Goal: Communication & Community: Ask a question

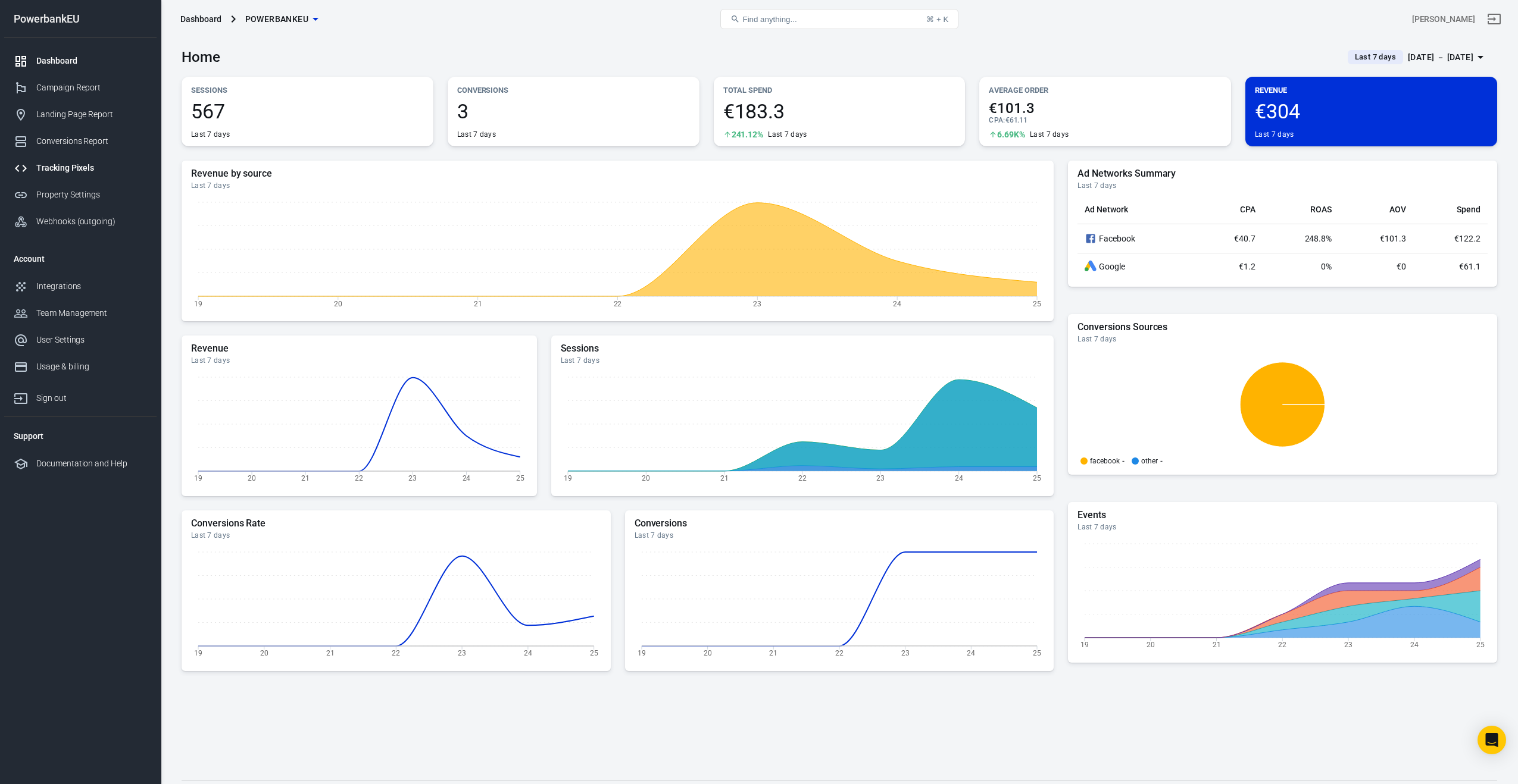
click at [48, 169] on div "Tracking Pixels" at bounding box center [91, 169] width 111 height 12
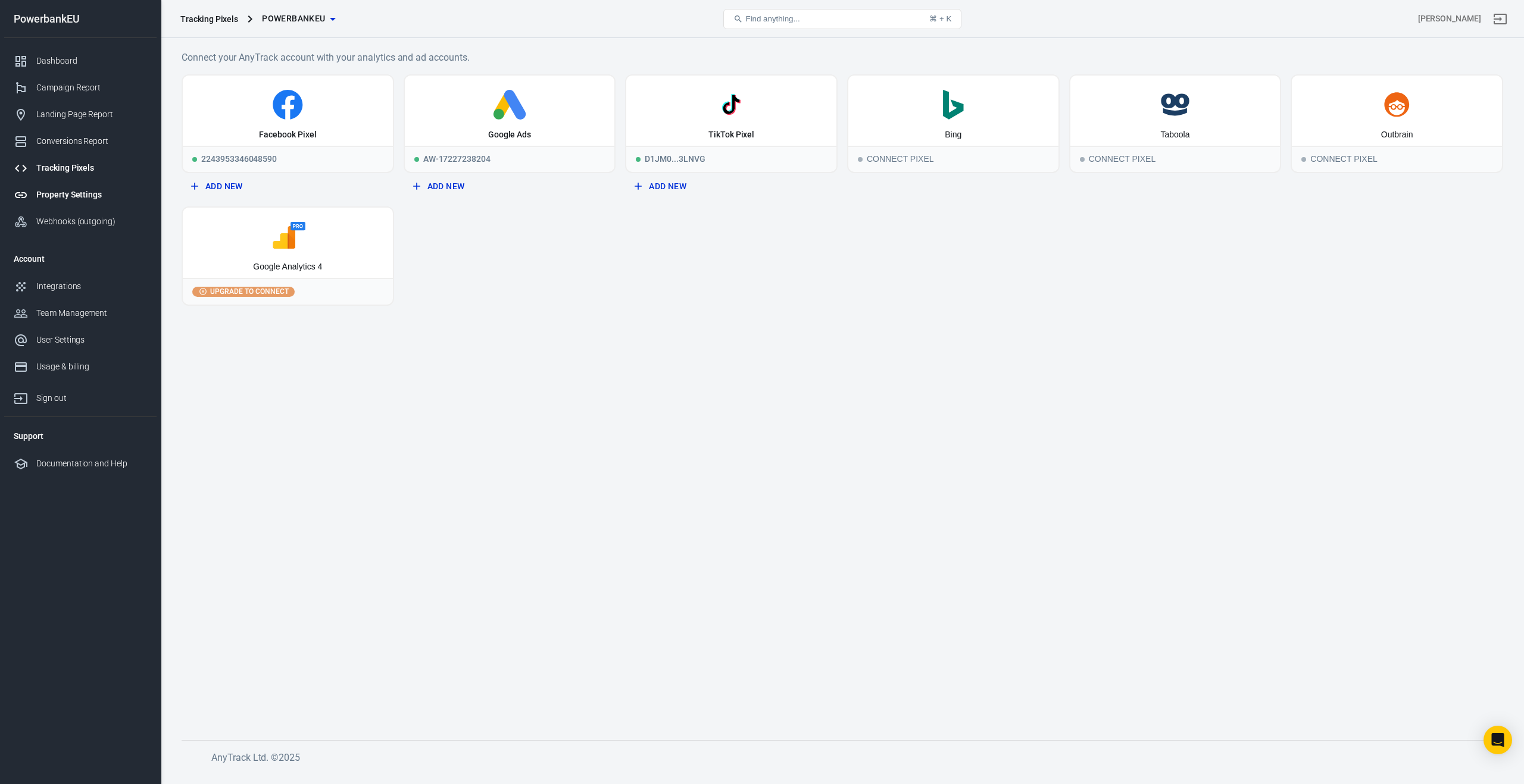
click at [45, 198] on div "Property Settings" at bounding box center [91, 195] width 111 height 12
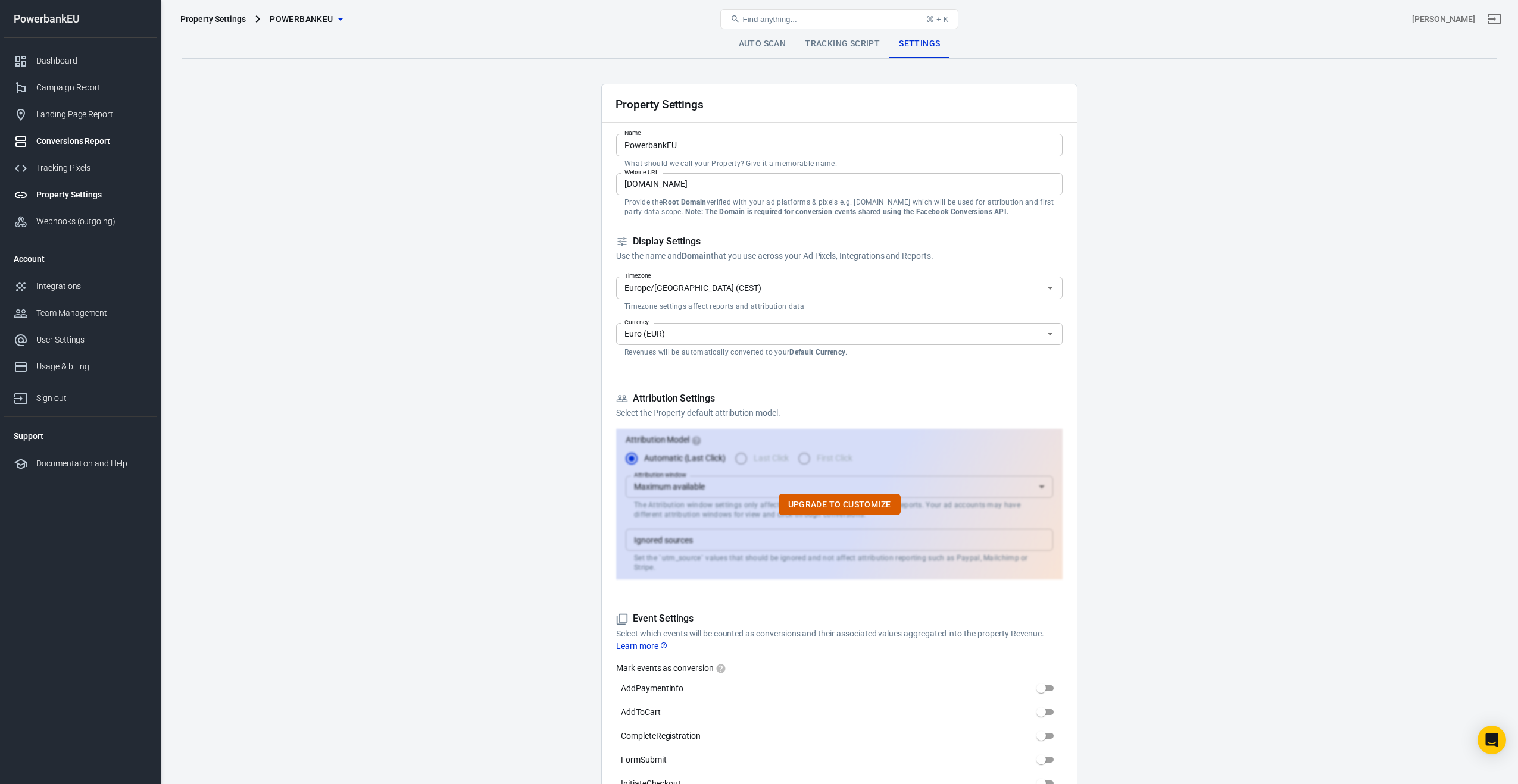
click at [53, 139] on div "Conversions Report" at bounding box center [91, 141] width 111 height 12
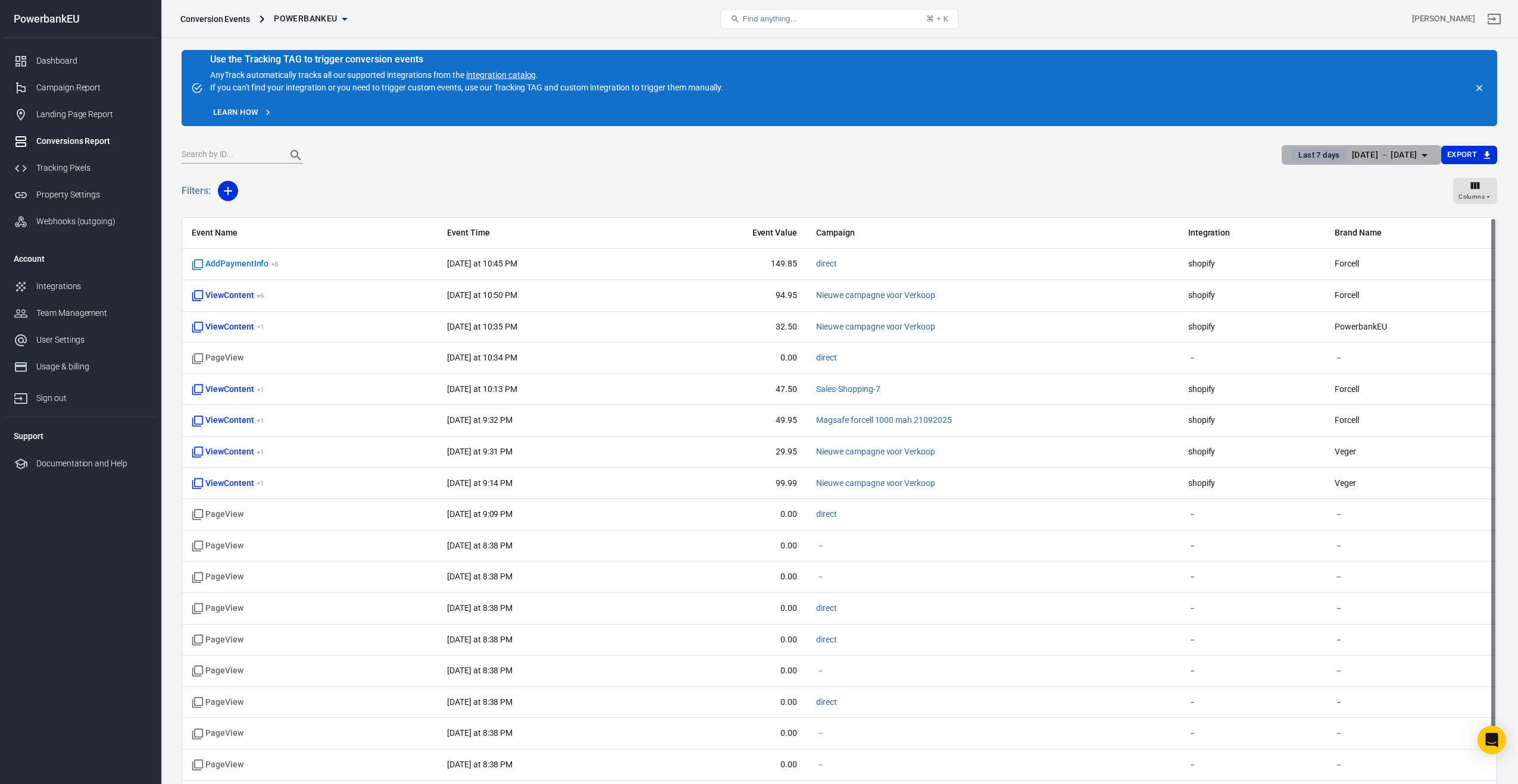
click at [1294, 151] on span "Last 7 days" at bounding box center [1318, 154] width 51 height 12
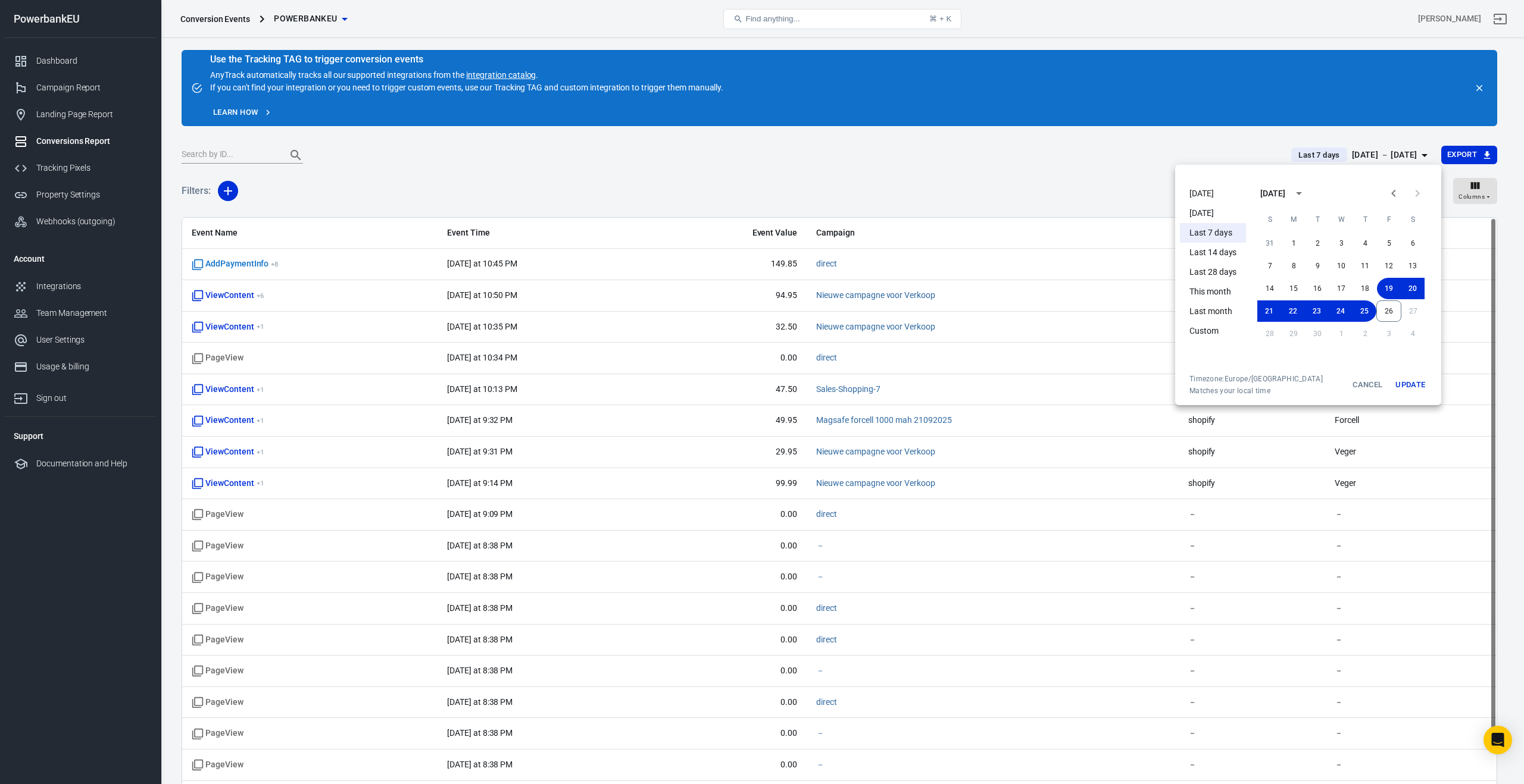
click at [1220, 192] on li "[DATE]" at bounding box center [1213, 193] width 66 height 20
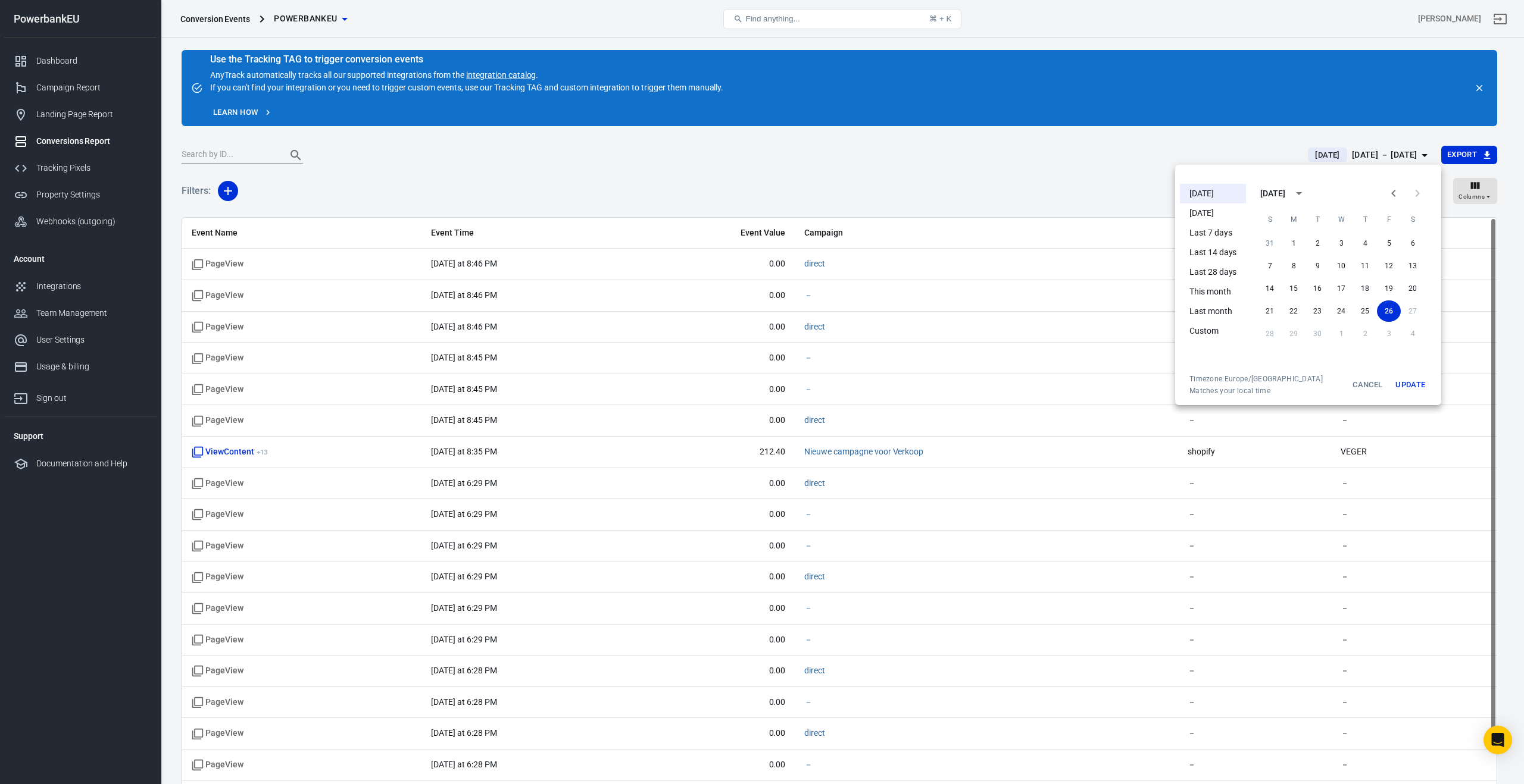
click at [232, 264] on div at bounding box center [762, 392] width 1524 height 784
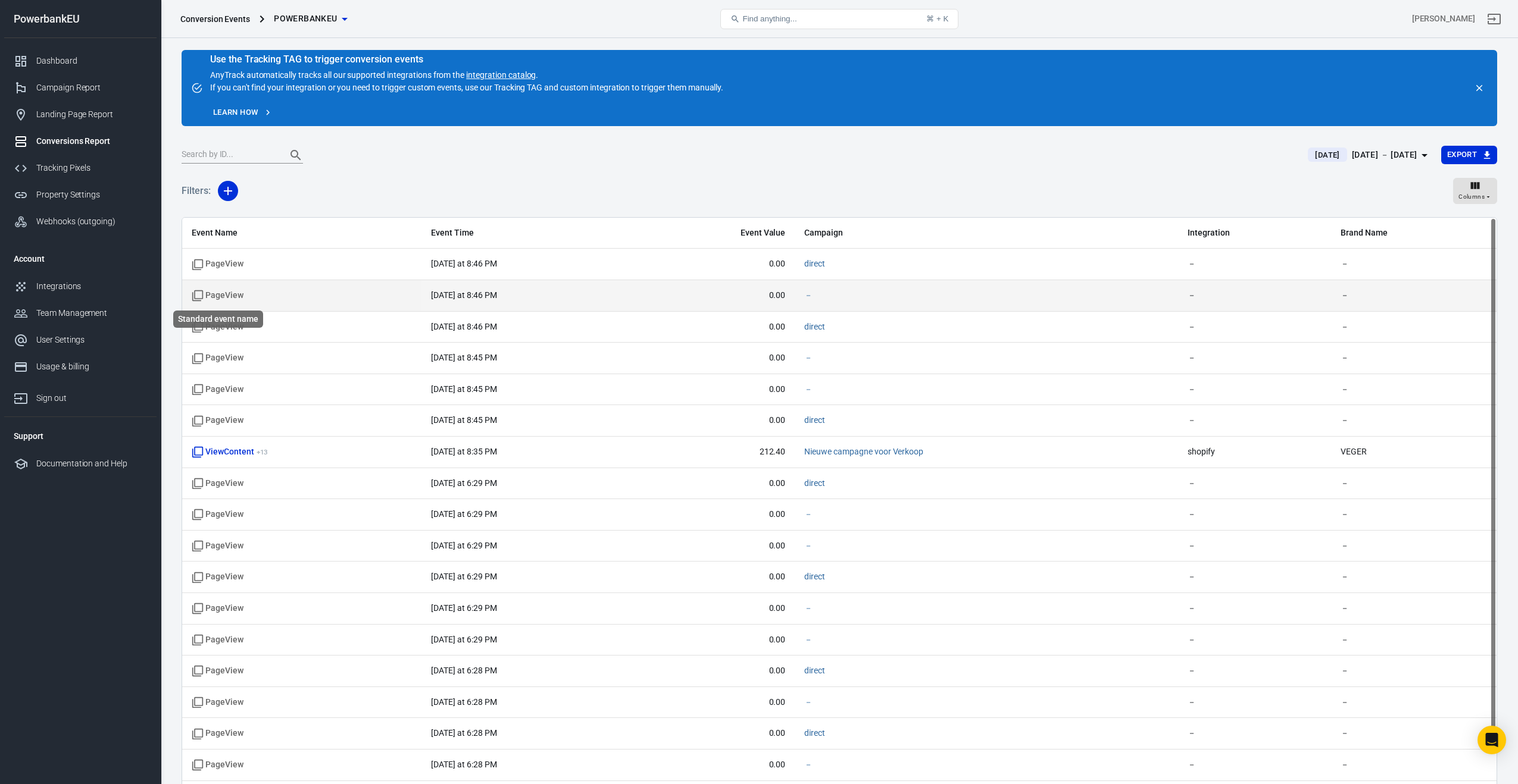
click at [223, 296] on span "PageView" at bounding box center [217, 295] width 51 height 12
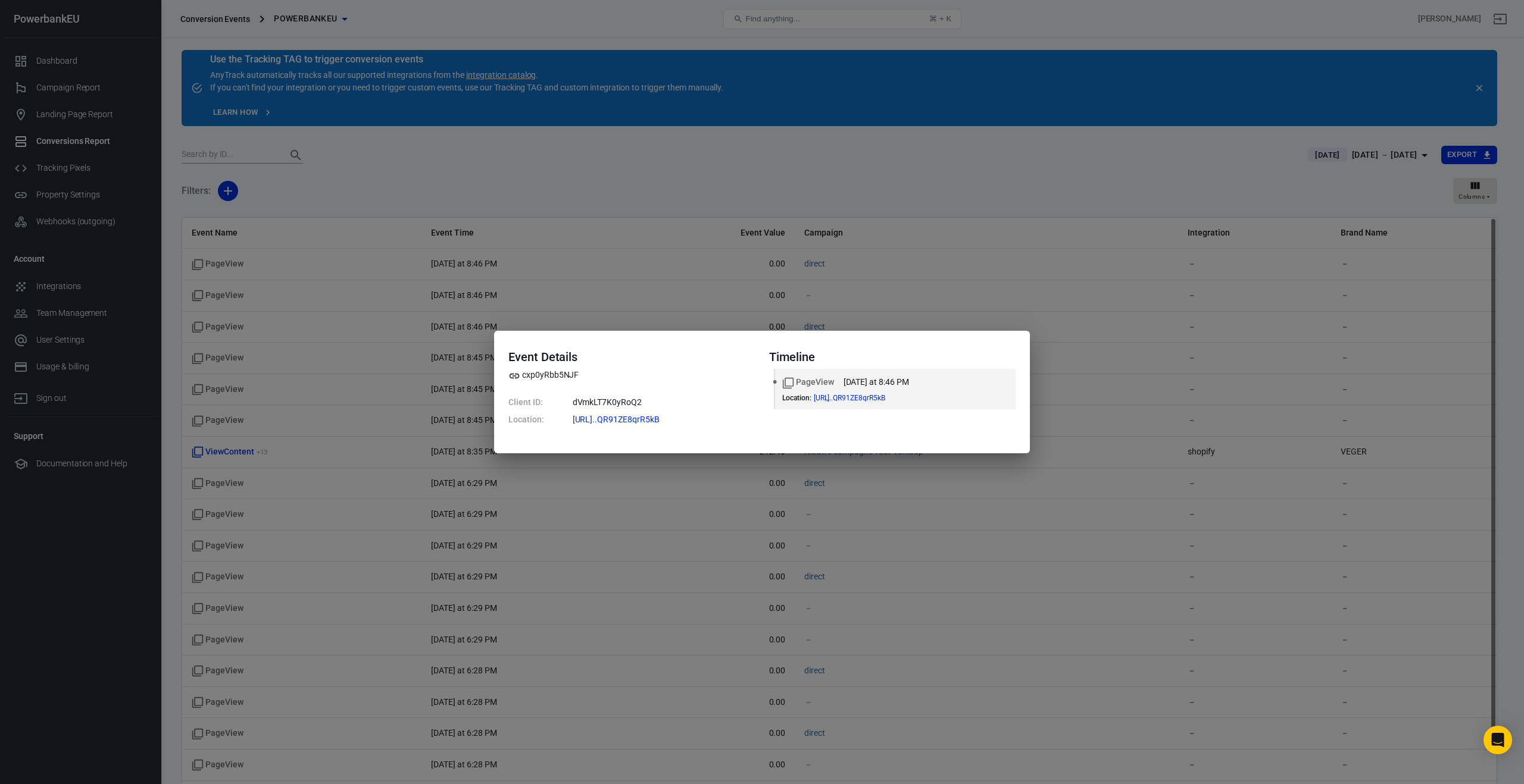
click at [216, 325] on div "Event Details cxp0yRbb5NJF Client ID: dVmkLT7K0yRoQ2 Location: [URL]..QR91ZE8qr…" at bounding box center [762, 392] width 1524 height 784
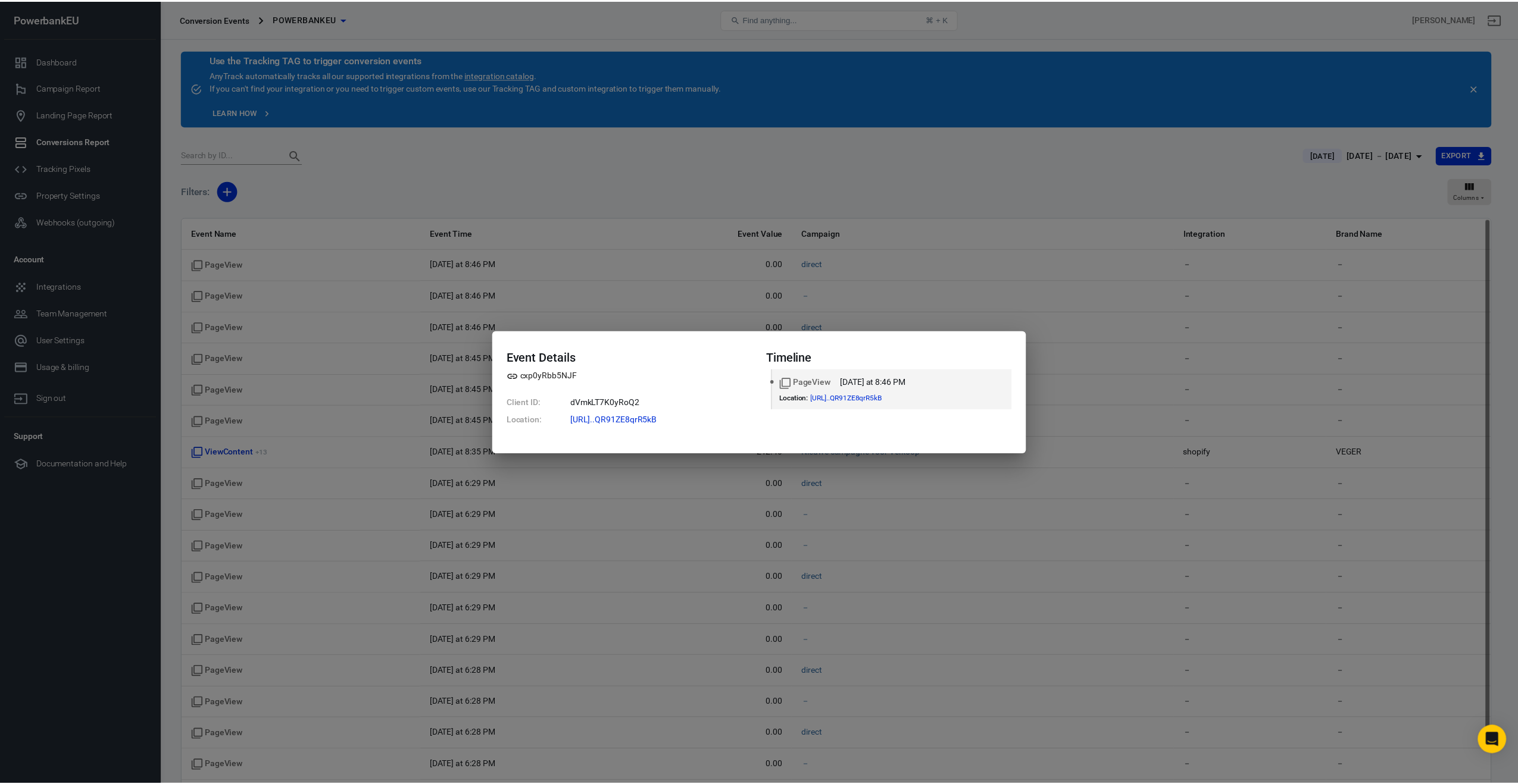
scroll to position [39, 0]
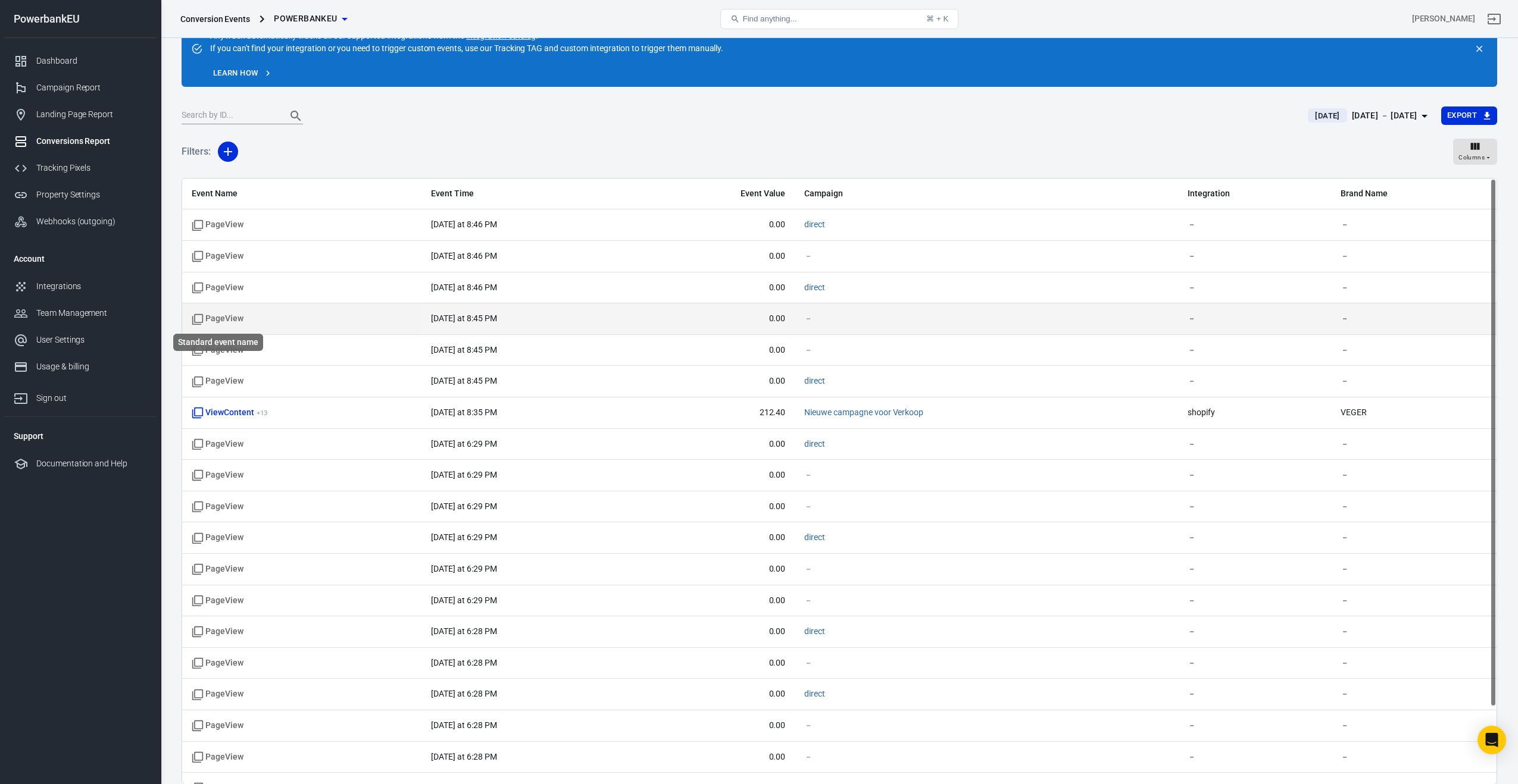
click at [218, 318] on span "PageView" at bounding box center [217, 318] width 51 height 12
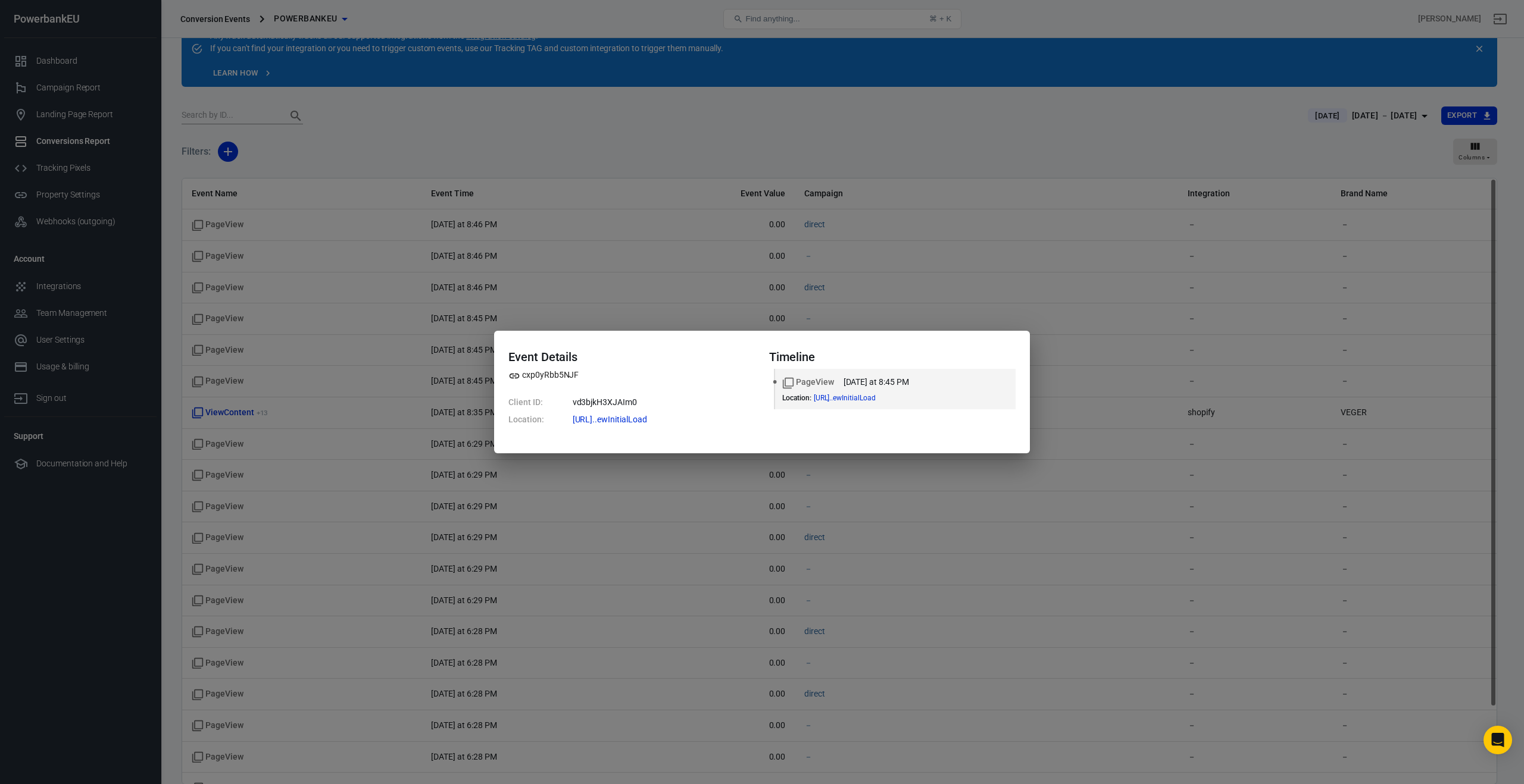
click at [216, 352] on div "Event Details cxp0yRbb5NJF Client ID: vd3bjkH3XJAIm0 Location: [URL]..ewInitial…" at bounding box center [762, 392] width 1524 height 784
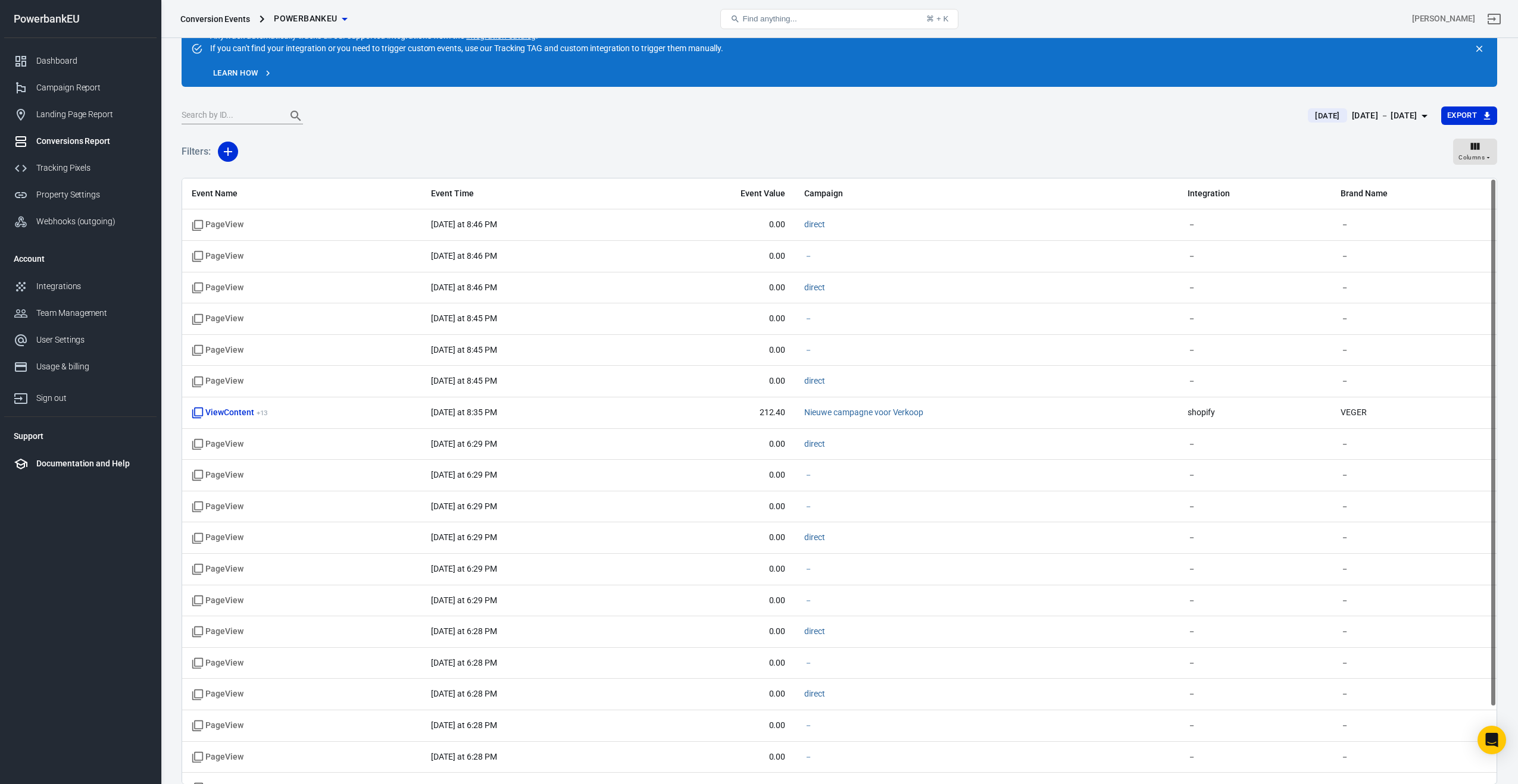
click at [47, 466] on div "Documentation and Help" at bounding box center [91, 464] width 111 height 12
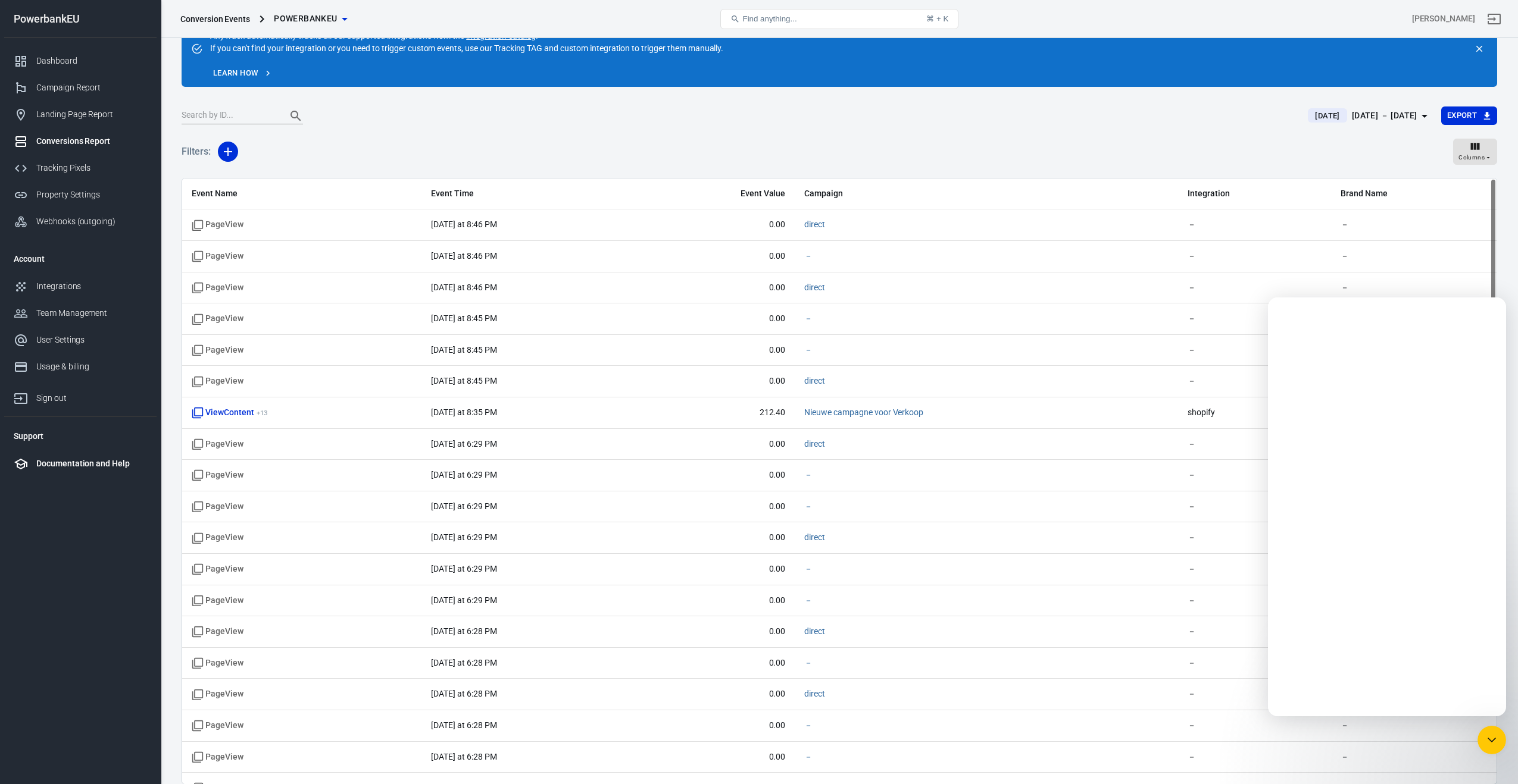
scroll to position [0, 0]
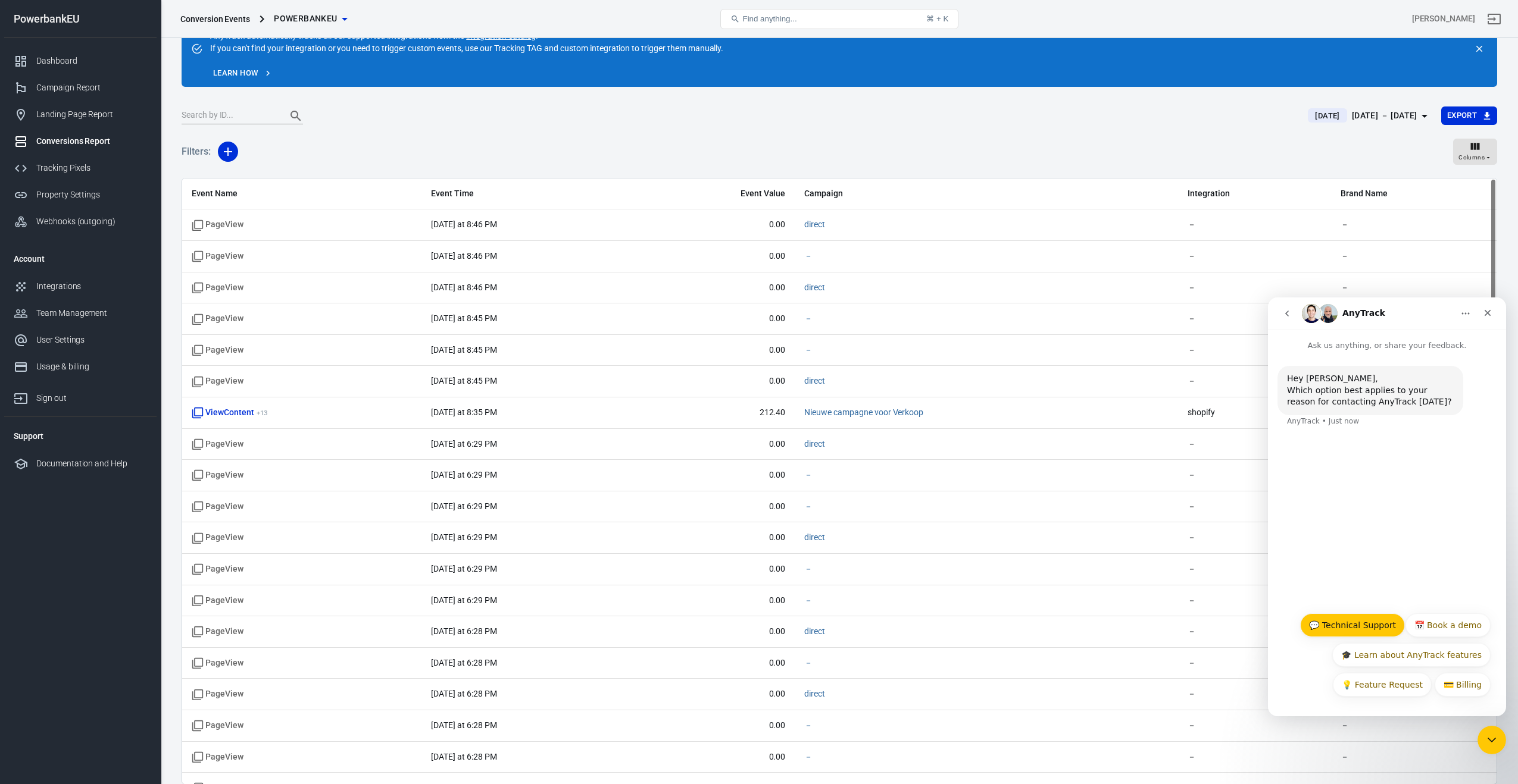
click at [1350, 627] on button "💬 Technical Support" at bounding box center [1353, 625] width 105 height 24
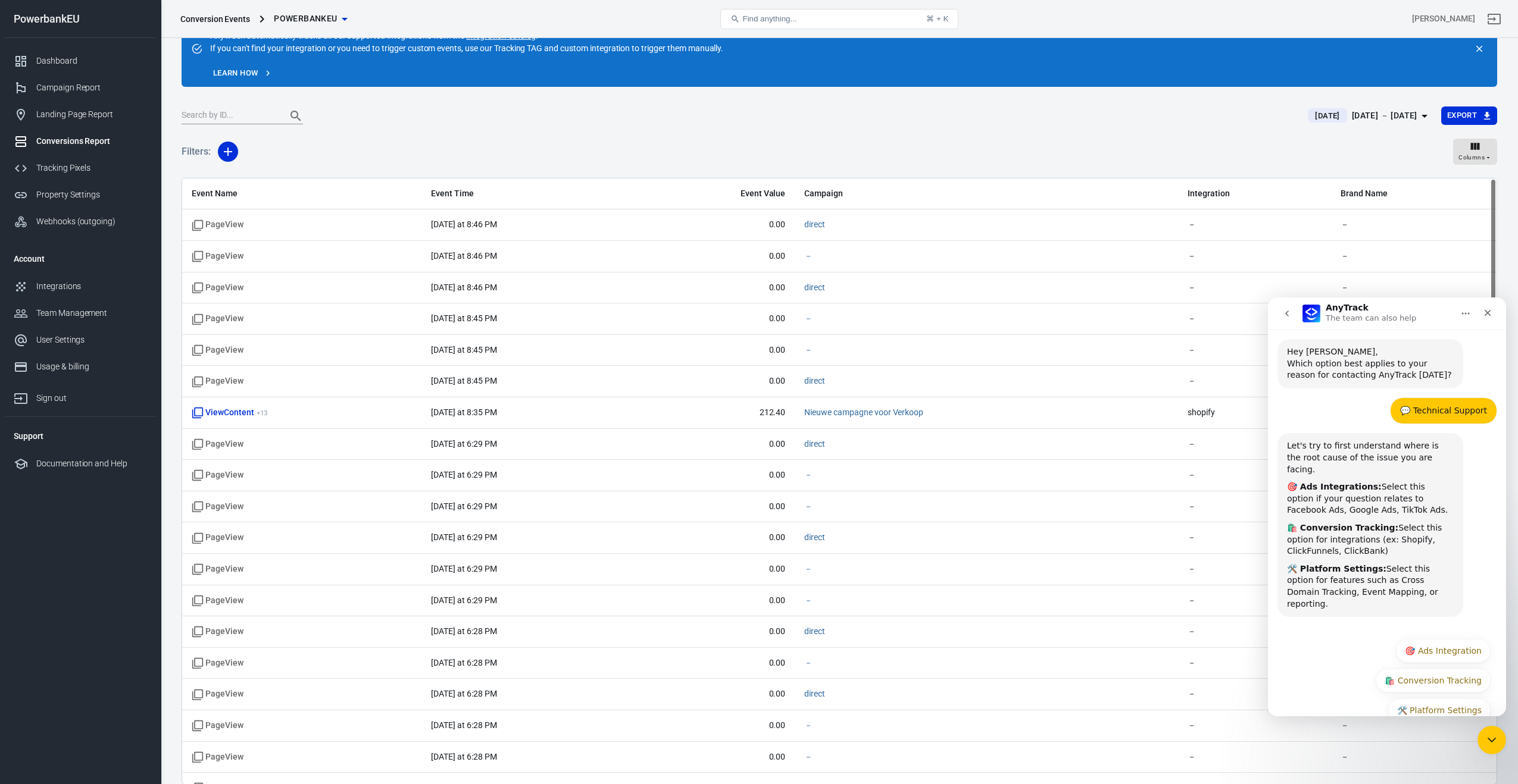
scroll to position [29, 0]
click at [1341, 665] on div "🛠️ Platform Settings 🎯 Ads Integration 🛍️ Conversion Tracking 🛠️ Platform Setti…" at bounding box center [1388, 681] width 208 height 90
click at [1432, 667] on button "🛍️ Conversion Tracking" at bounding box center [1434, 678] width 115 height 24
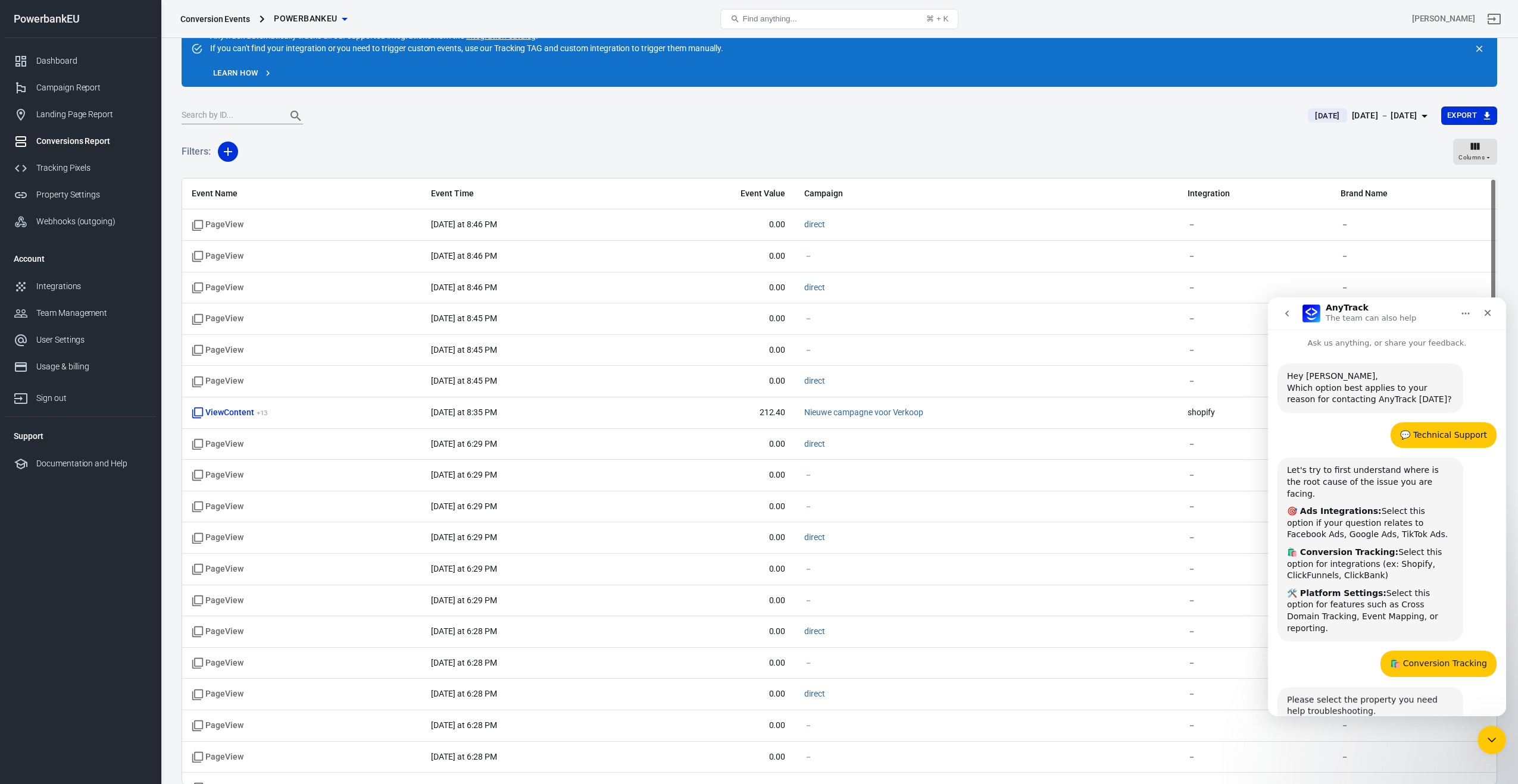
scroll to position [22, 0]
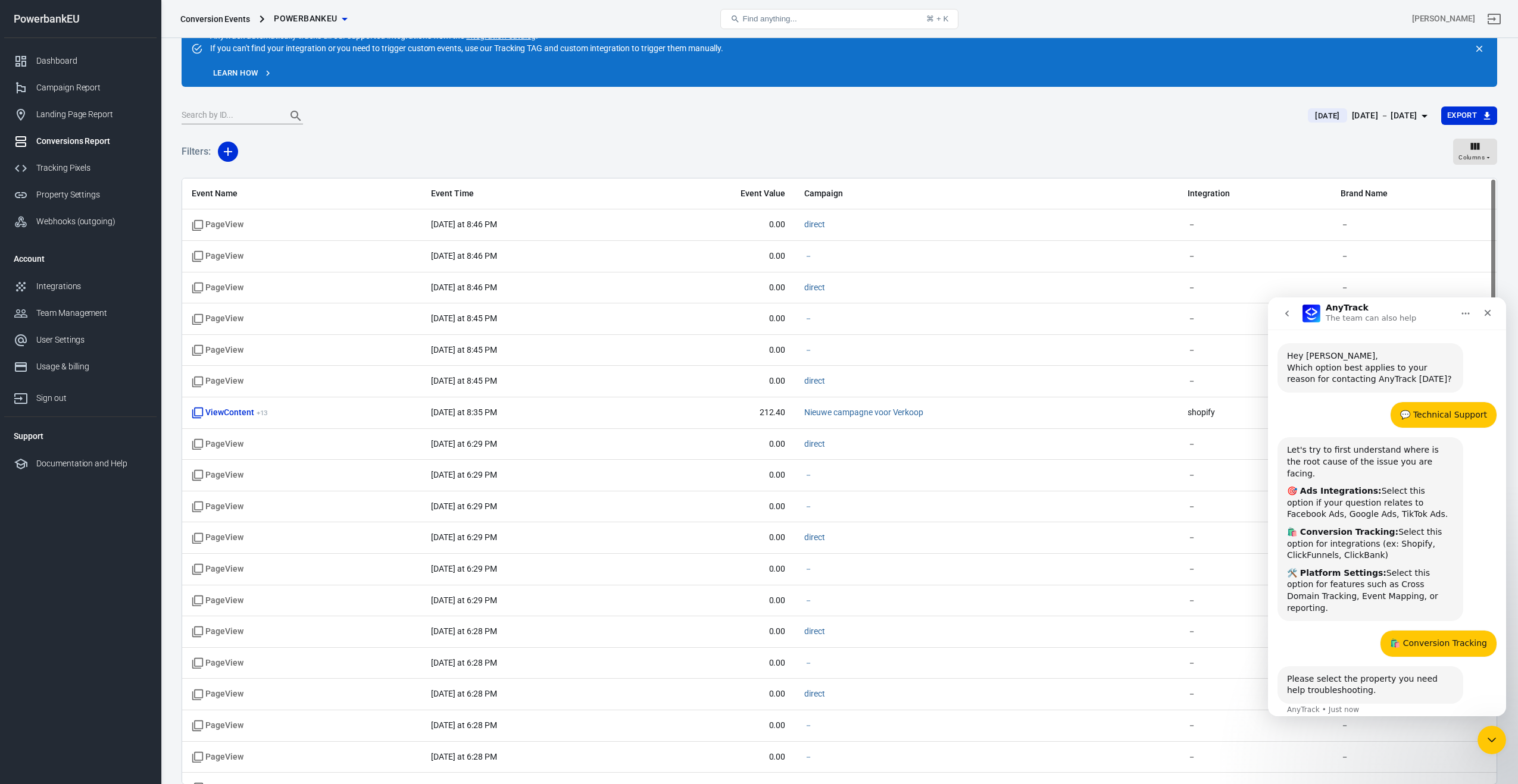
click at [1317, 699] on div "Please select the property you need help troubleshooting. AnyTrack • Just now" at bounding box center [1387, 699] width 219 height 64
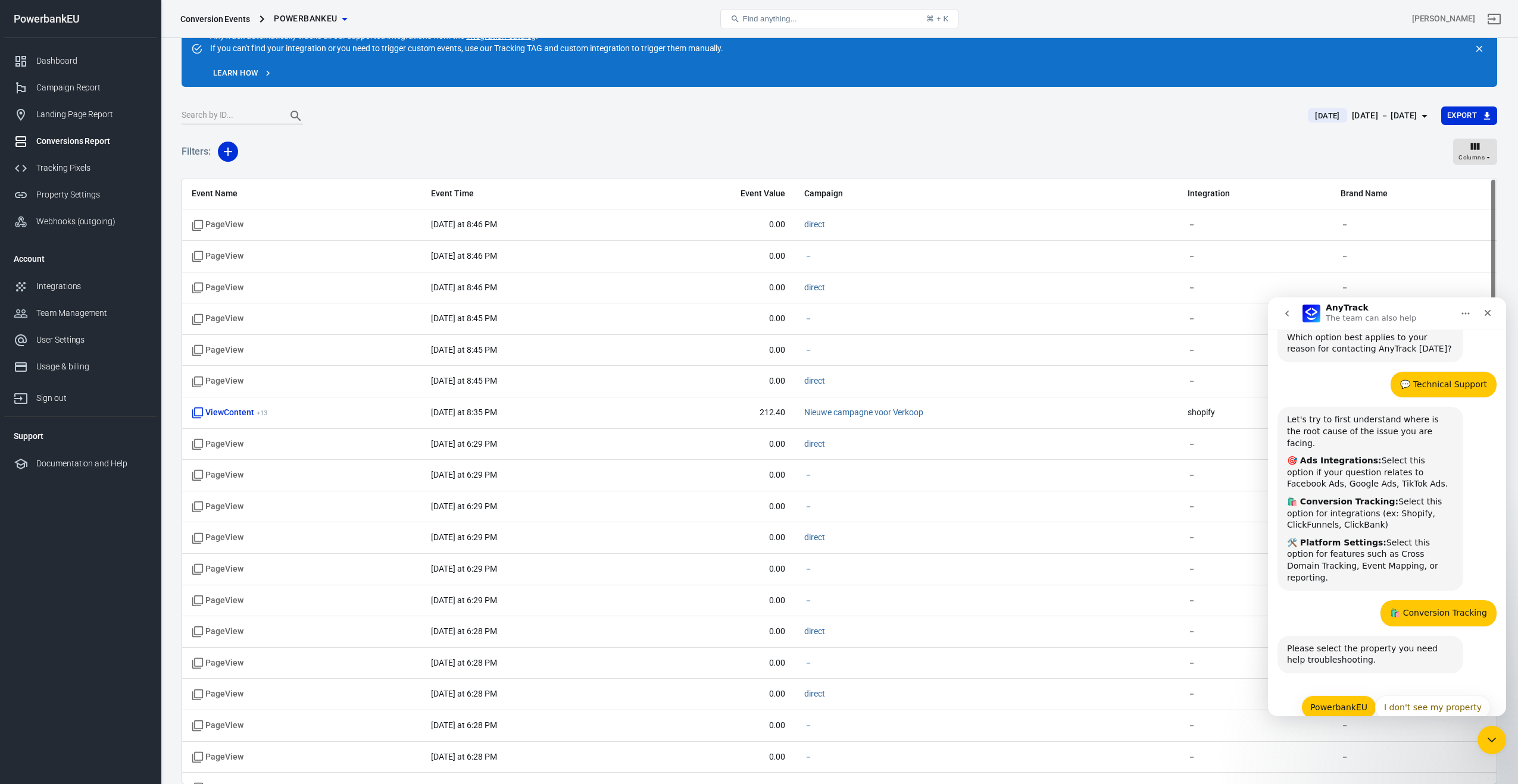
click at [1338, 695] on button "PowerbankEU" at bounding box center [1339, 707] width 75 height 24
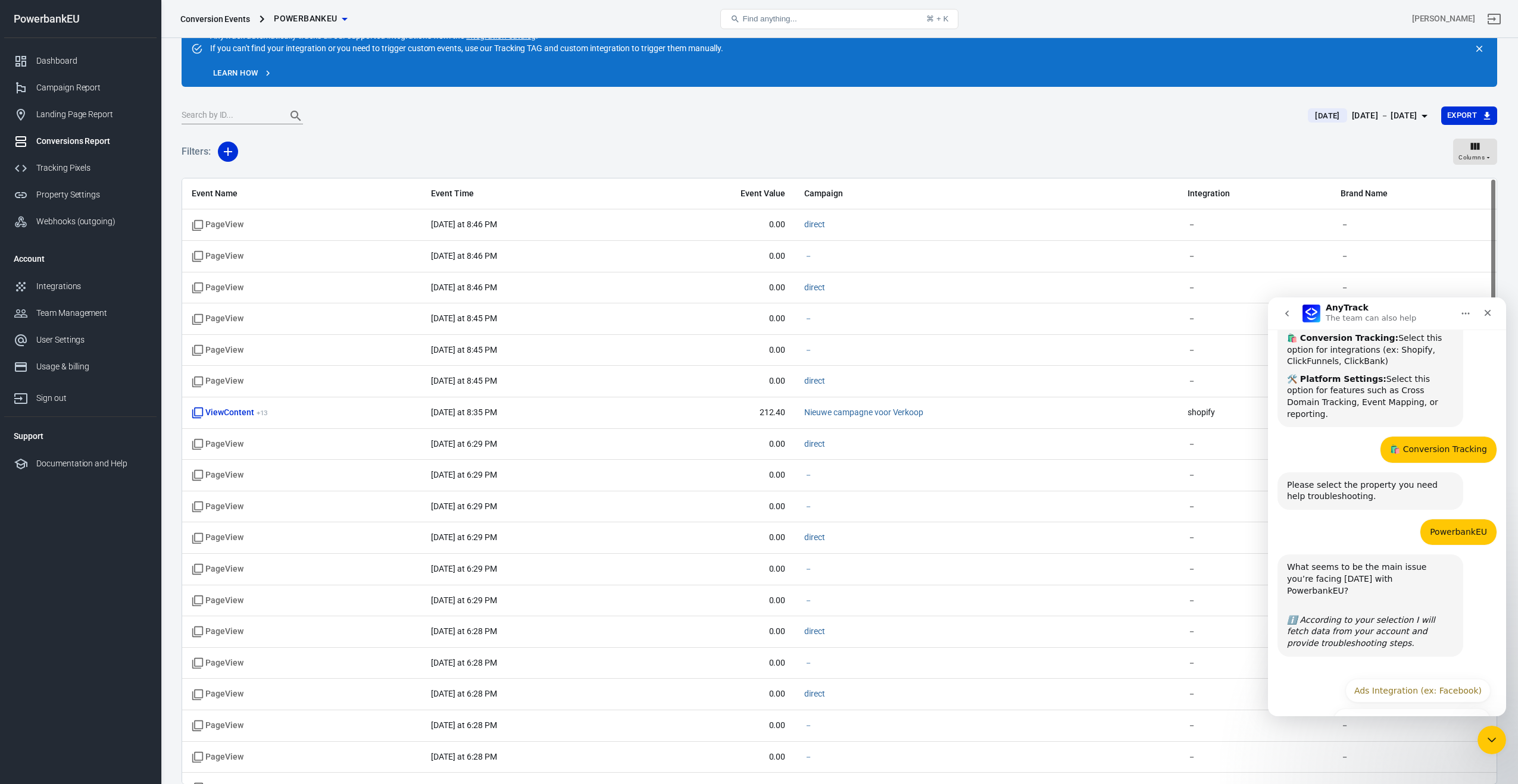
scroll to position [217, 0]
click at [1377, 709] on button "Conversion Tracking (ex: Shopify)" at bounding box center [1412, 720] width 158 height 24
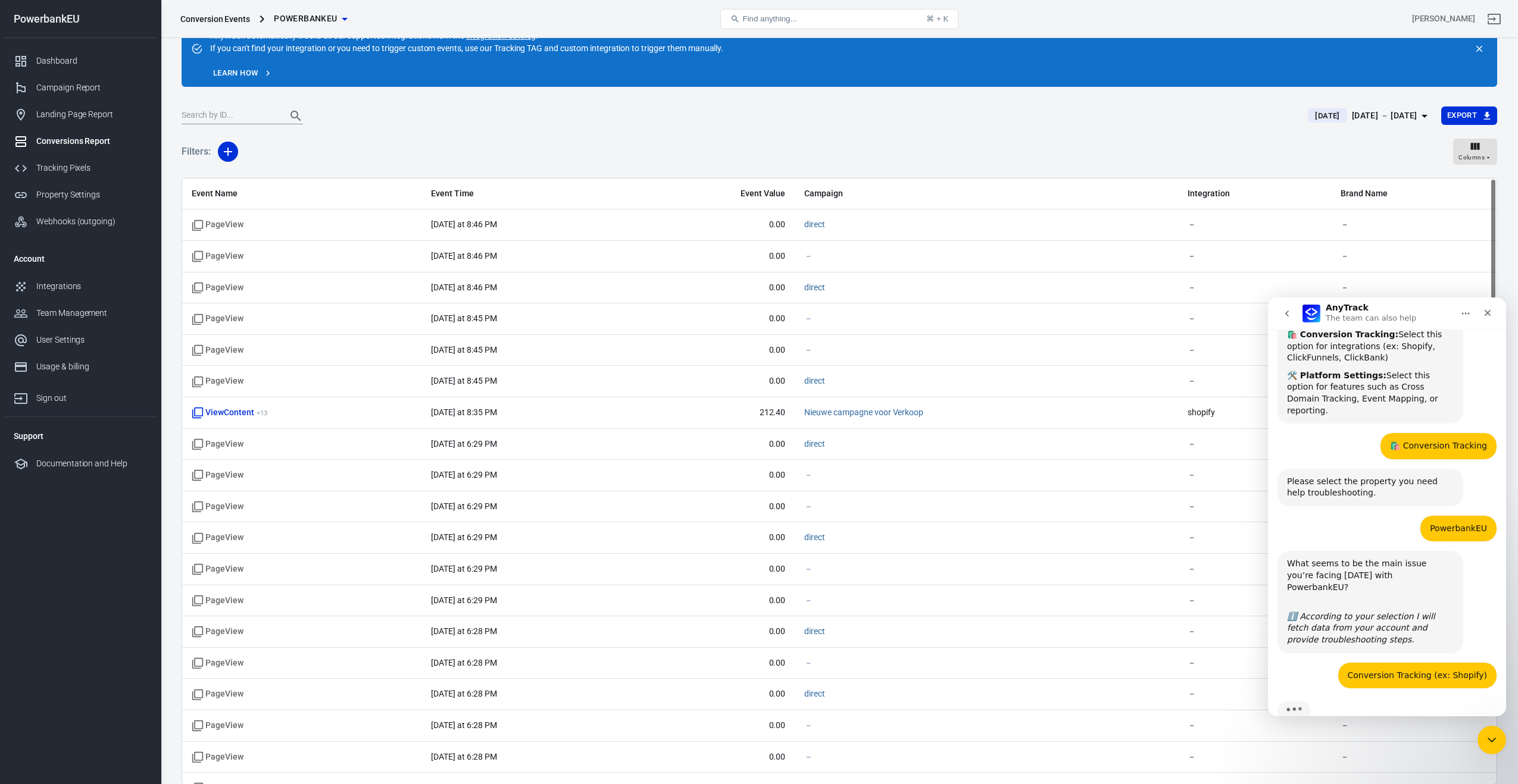
scroll to position [240, 0]
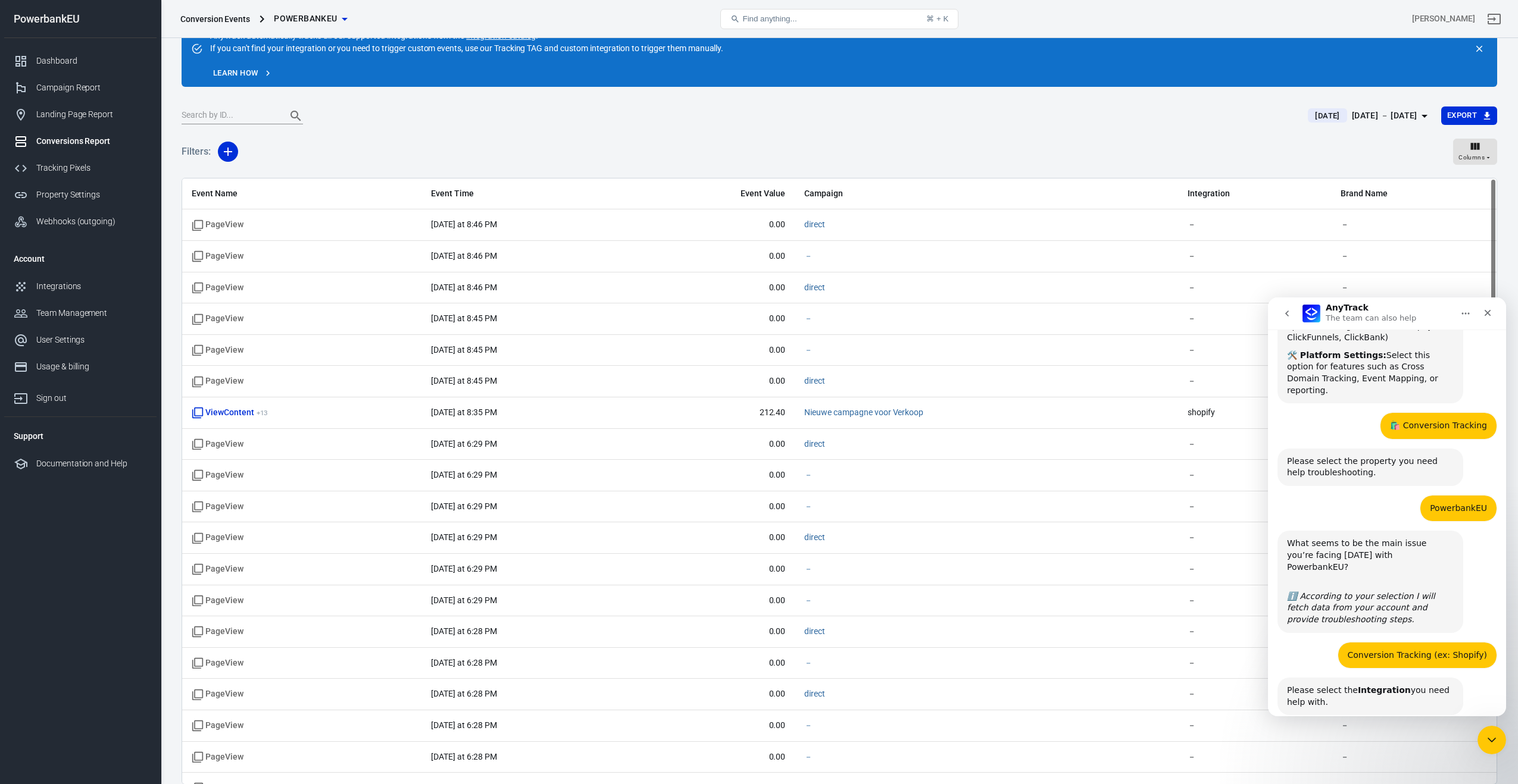
click at [1324, 694] on div "Please select the Integration you need help with. AnyTrack • Just now" at bounding box center [1387, 710] width 219 height 64
click at [1320, 717] on div "AnyTrack • Just now" at bounding box center [1323, 721] width 72 height 7
click at [1341, 685] on div "Please select the Integration you need help with." at bounding box center [1371, 696] width 167 height 23
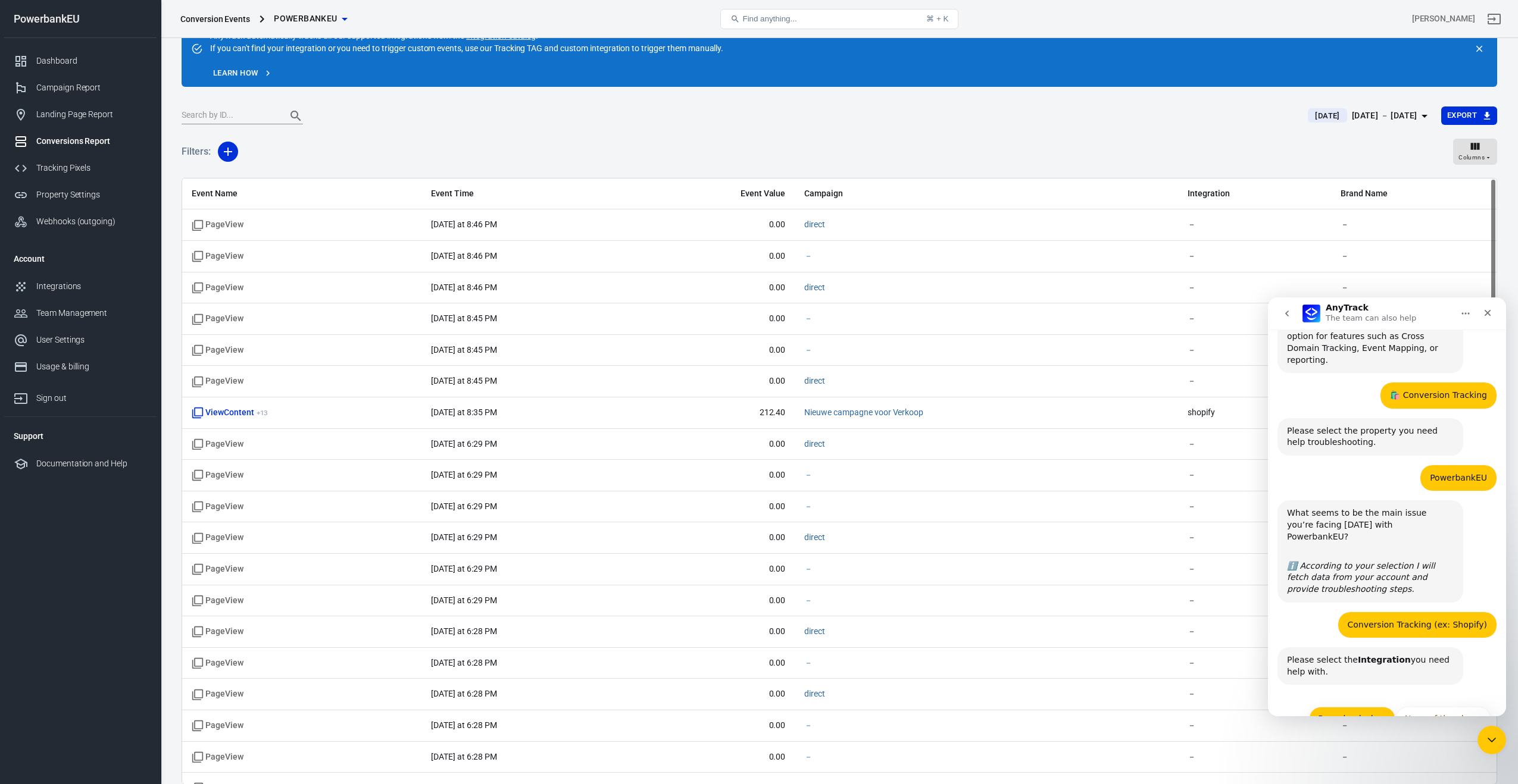
click at [1361, 707] on button "Powerbank shop" at bounding box center [1352, 718] width 86 height 24
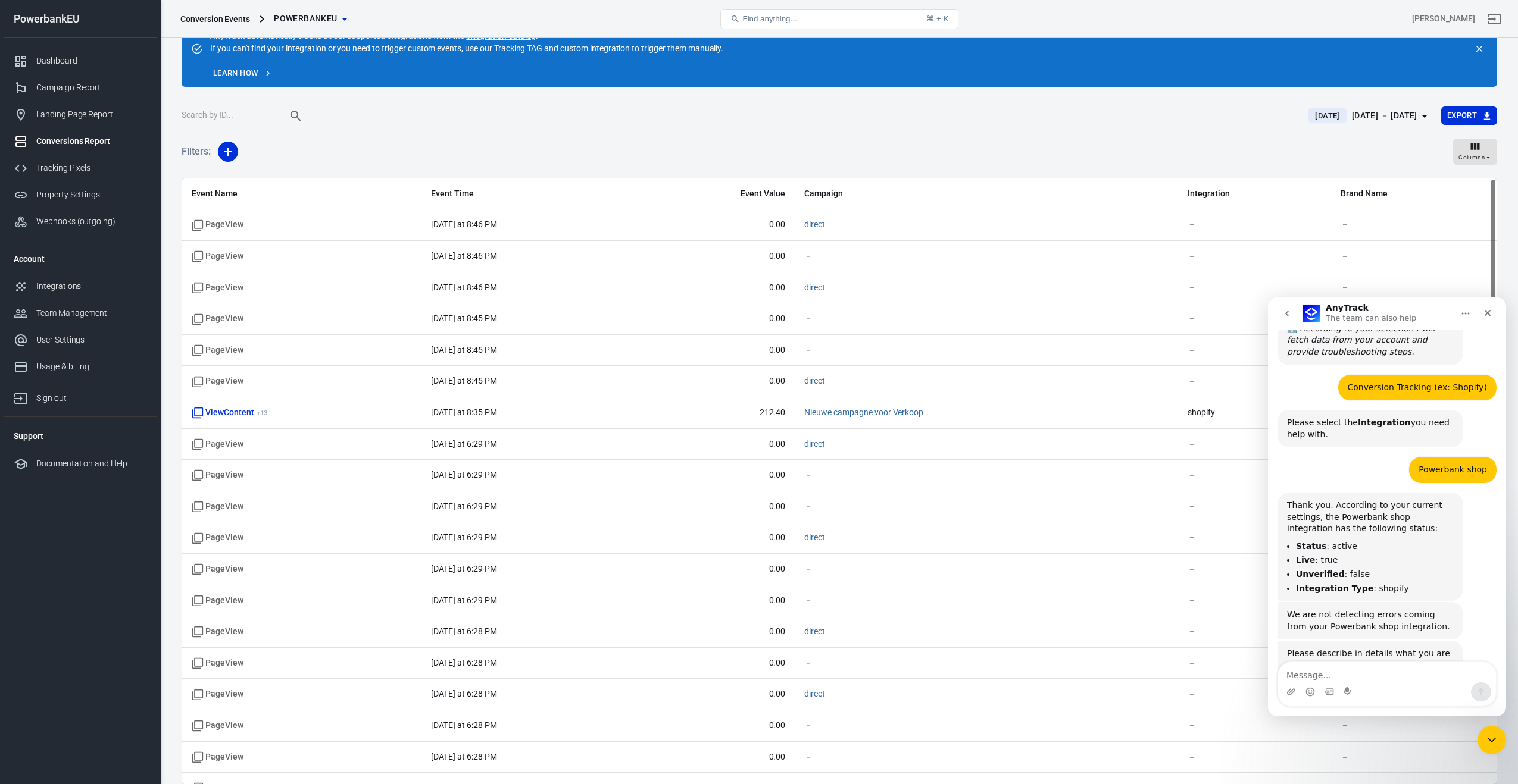
scroll to position [514, 0]
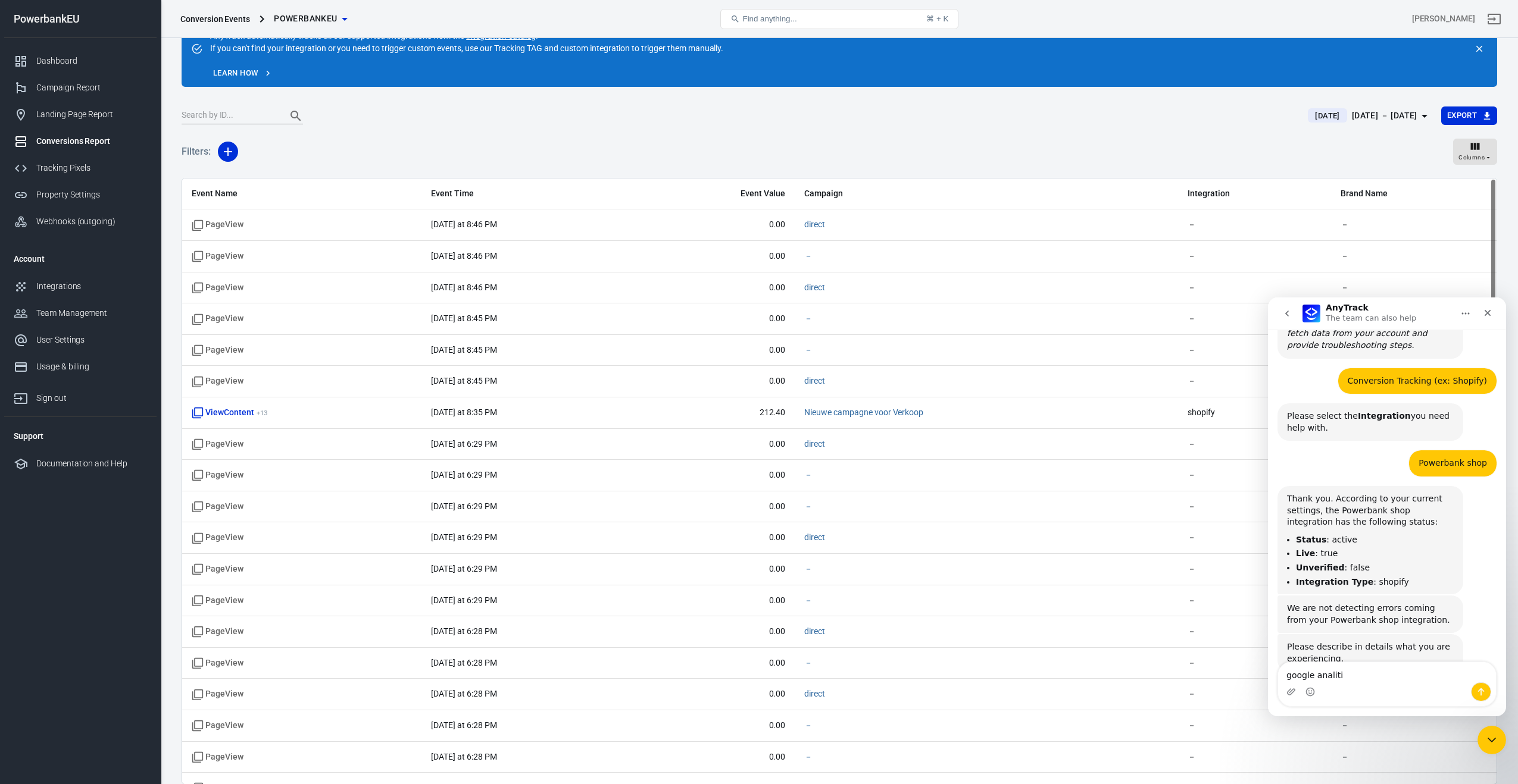
type textarea "google analitic"
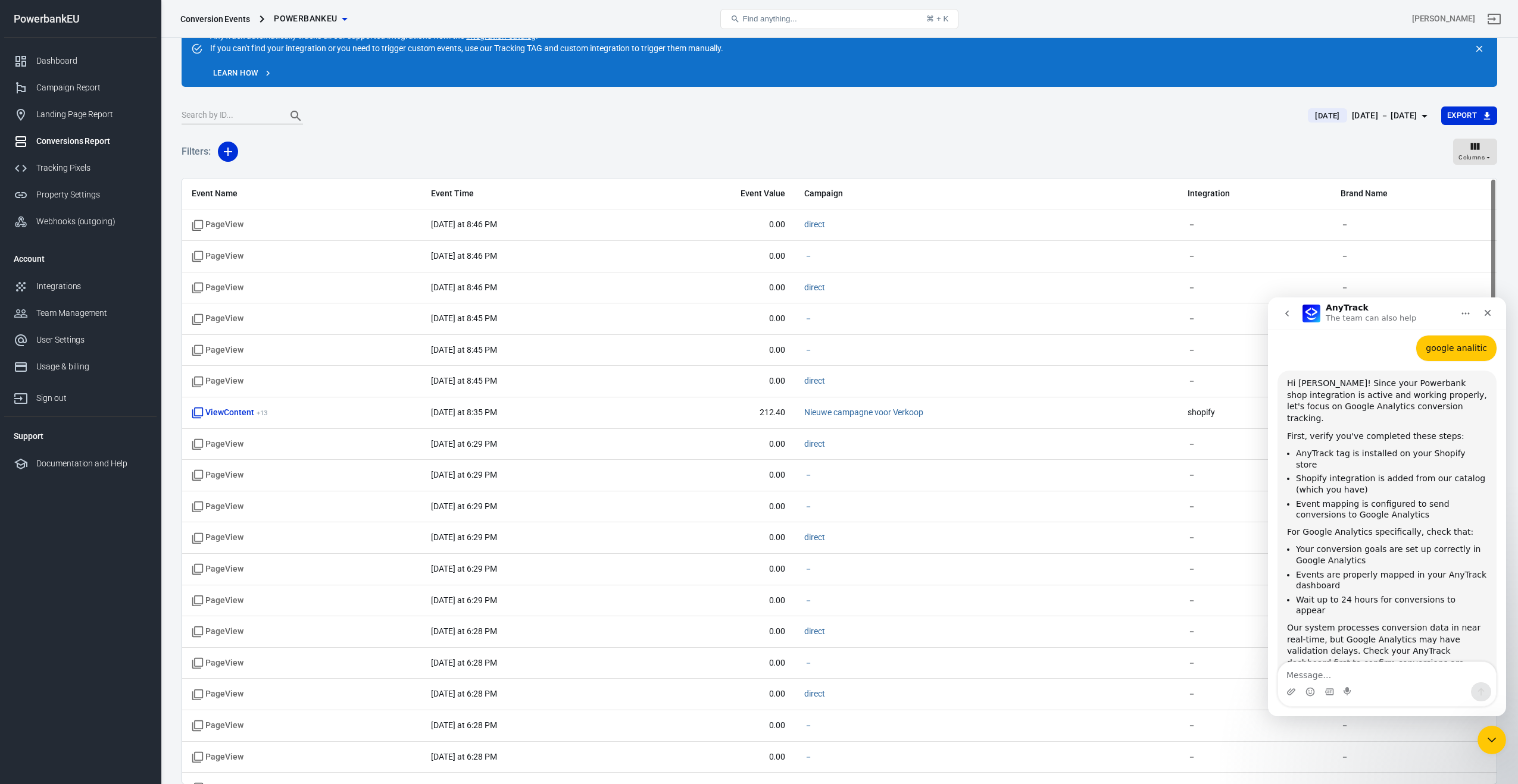
scroll to position [872, 0]
